Goal: Navigation & Orientation: Find specific page/section

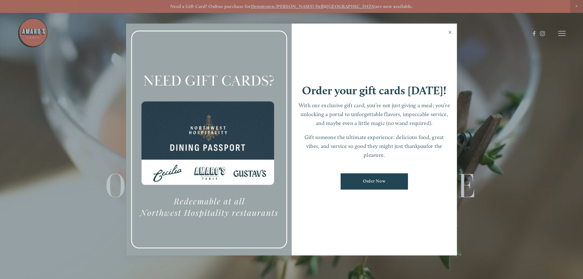
click at [450, 32] on link "Close" at bounding box center [450, 32] width 12 height 17
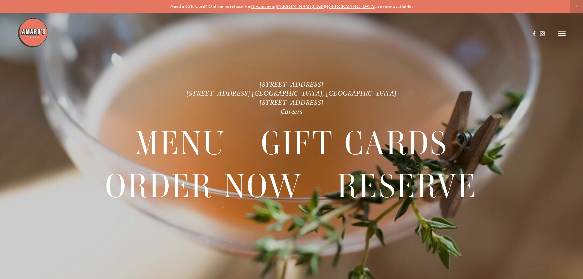
click at [561, 32] on icon at bounding box center [561, 34] width 7 height 6
click at [435, 33] on span "Menu" at bounding box center [433, 33] width 13 height 6
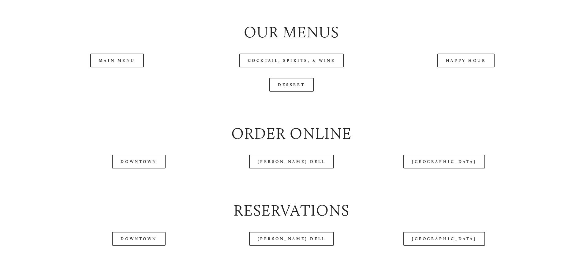
scroll to position [704, 0]
click at [110, 67] on link "Main Menu" at bounding box center [117, 60] width 54 height 14
click at [115, 67] on link "Main Menu" at bounding box center [117, 60] width 54 height 14
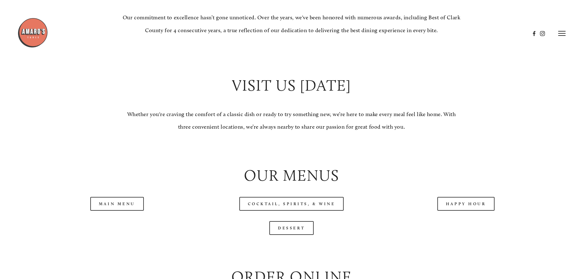
scroll to position [551, 0]
